Goal: Information Seeking & Learning: Learn about a topic

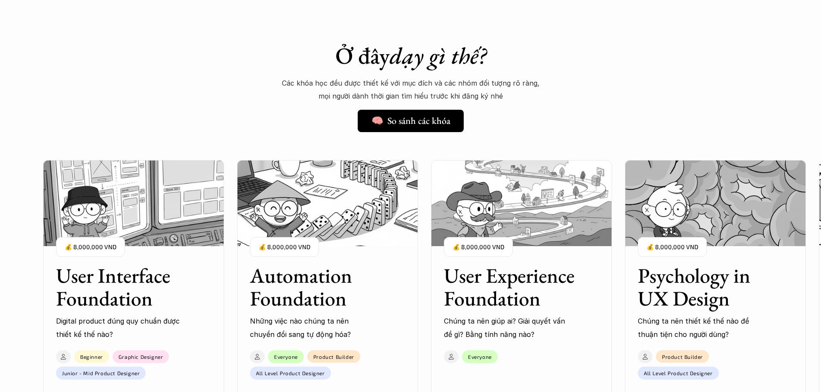
scroll to position [775, 0]
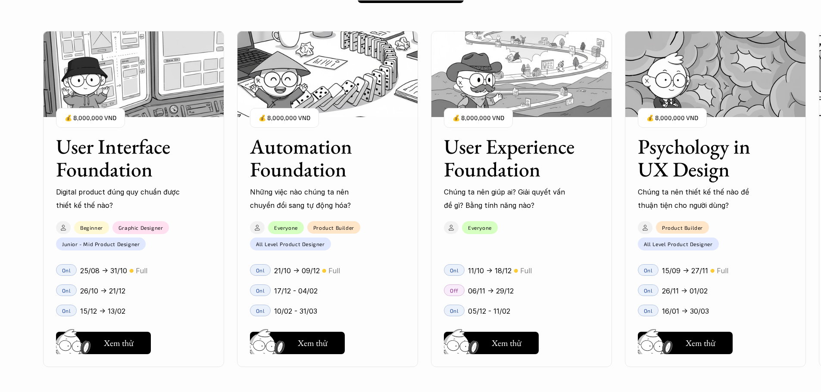
click at [546, 101] on img at bounding box center [521, 74] width 181 height 86
click at [381, 56] on img at bounding box center [327, 74] width 181 height 86
click at [317, 78] on img at bounding box center [327, 74] width 181 height 86
click at [299, 177] on h3 "Automation Foundation" at bounding box center [317, 158] width 134 height 46
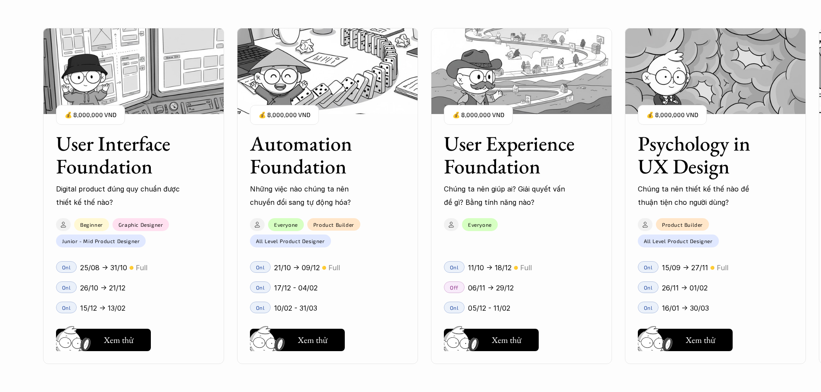
scroll to position [862, 0]
click at [318, 341] on h5 "Xem thử" at bounding box center [313, 341] width 30 height 12
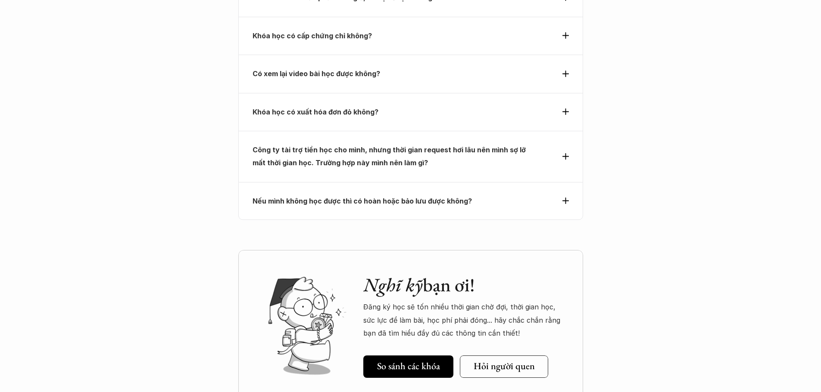
scroll to position [3446, 0]
